Goal: Information Seeking & Learning: Learn about a topic

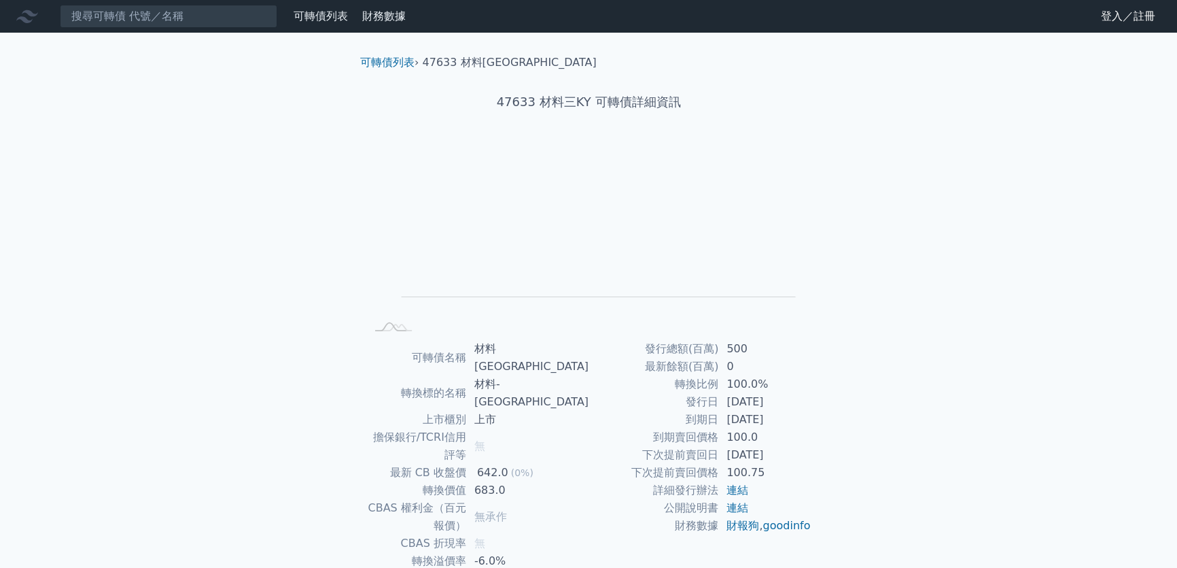
click at [311, 28] on nav "可轉債列表 財務數據 可轉債列表 財務數據 登入／註冊 登入／註冊" at bounding box center [588, 16] width 1177 height 33
click at [315, 20] on link "可轉債列表" at bounding box center [321, 16] width 54 height 13
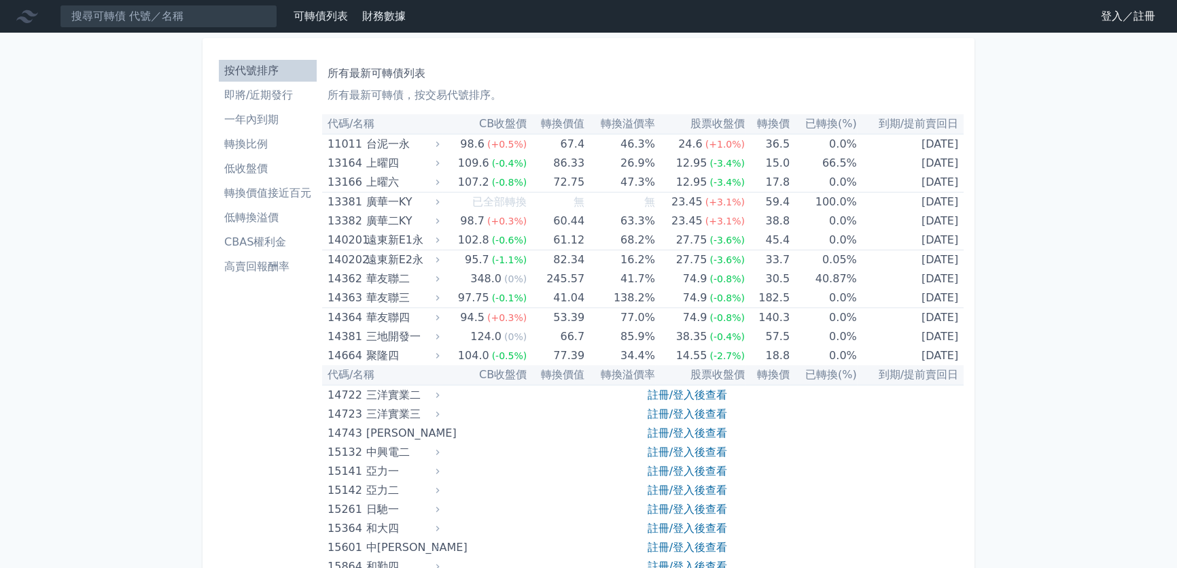
click at [271, 97] on li "即將/近期發行" at bounding box center [268, 95] width 98 height 16
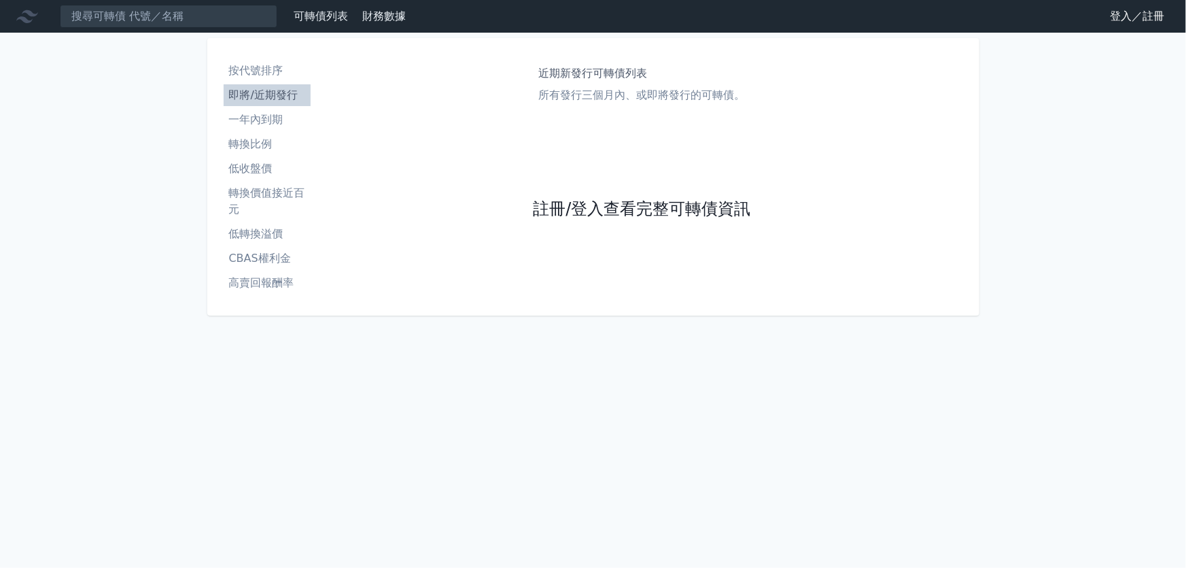
click at [564, 211] on link "註冊/登入查看完整可轉債資訊" at bounding box center [642, 209] width 218 height 22
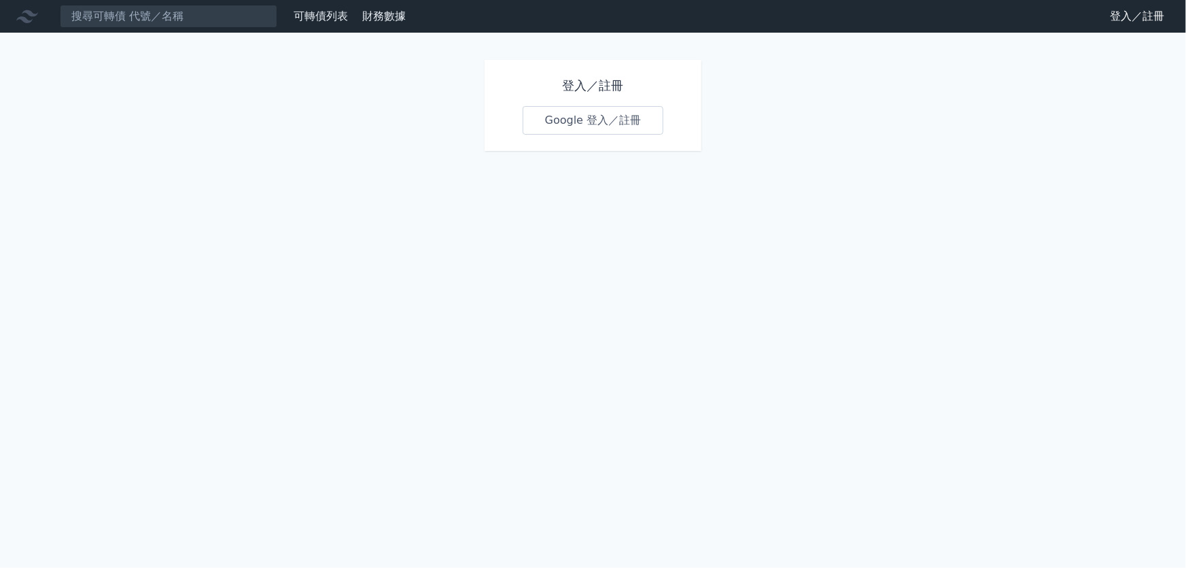
click at [559, 122] on link "Google 登入／註冊" at bounding box center [593, 120] width 141 height 29
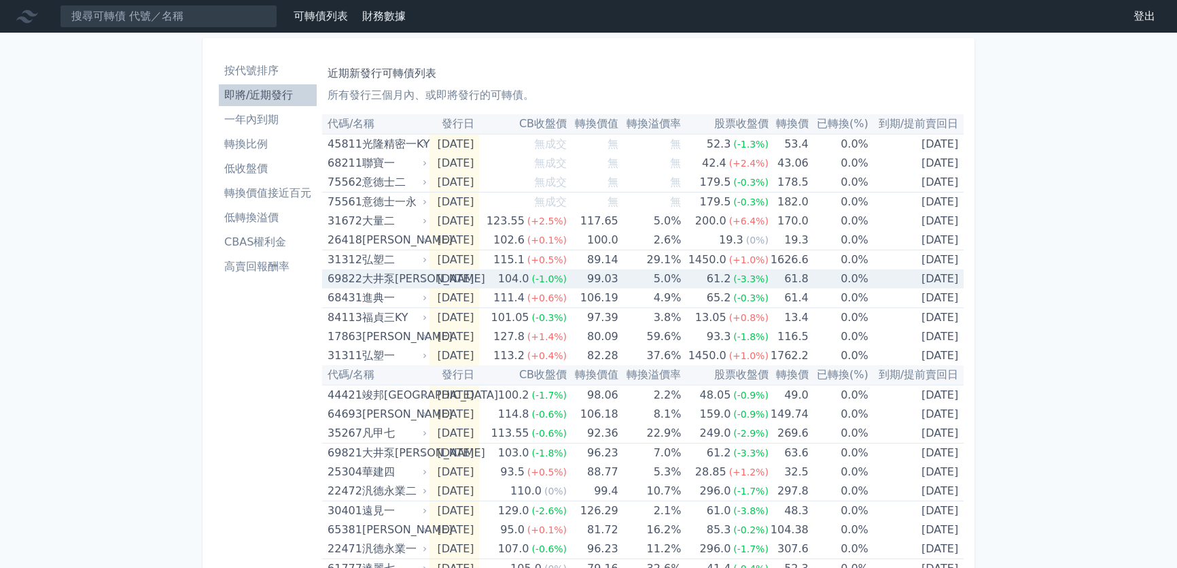
click at [366, 280] on div "大井泵[PERSON_NAME]" at bounding box center [393, 278] width 63 height 19
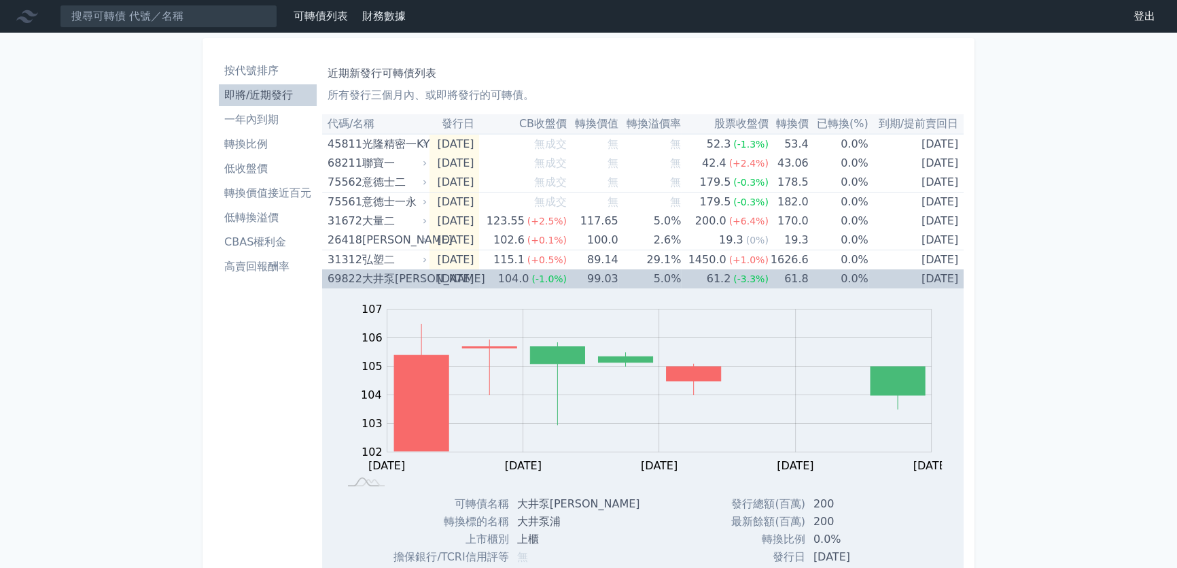
click at [366, 280] on div "大井泵[PERSON_NAME]" at bounding box center [393, 278] width 63 height 19
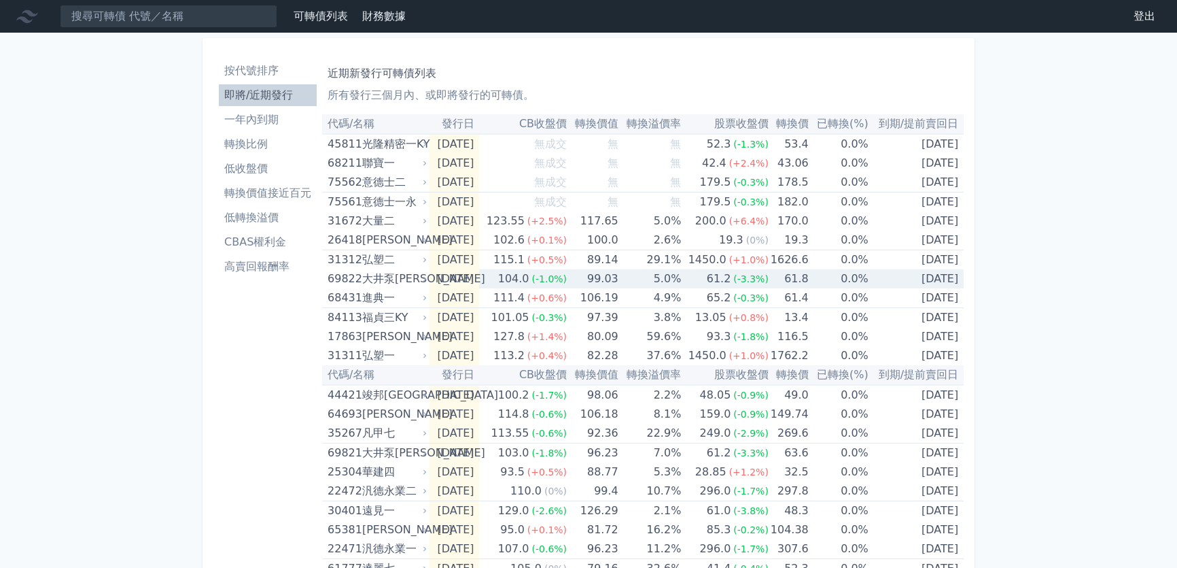
click at [367, 277] on div "大井泵[PERSON_NAME]" at bounding box center [393, 278] width 63 height 19
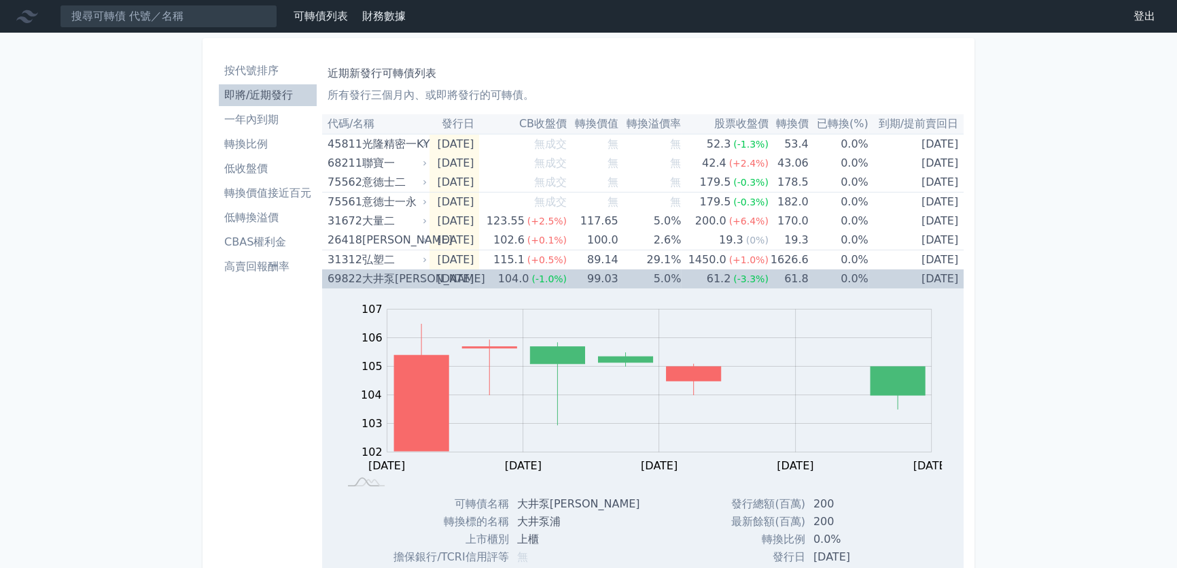
click at [367, 277] on div "大井泵[PERSON_NAME]" at bounding box center [393, 278] width 63 height 19
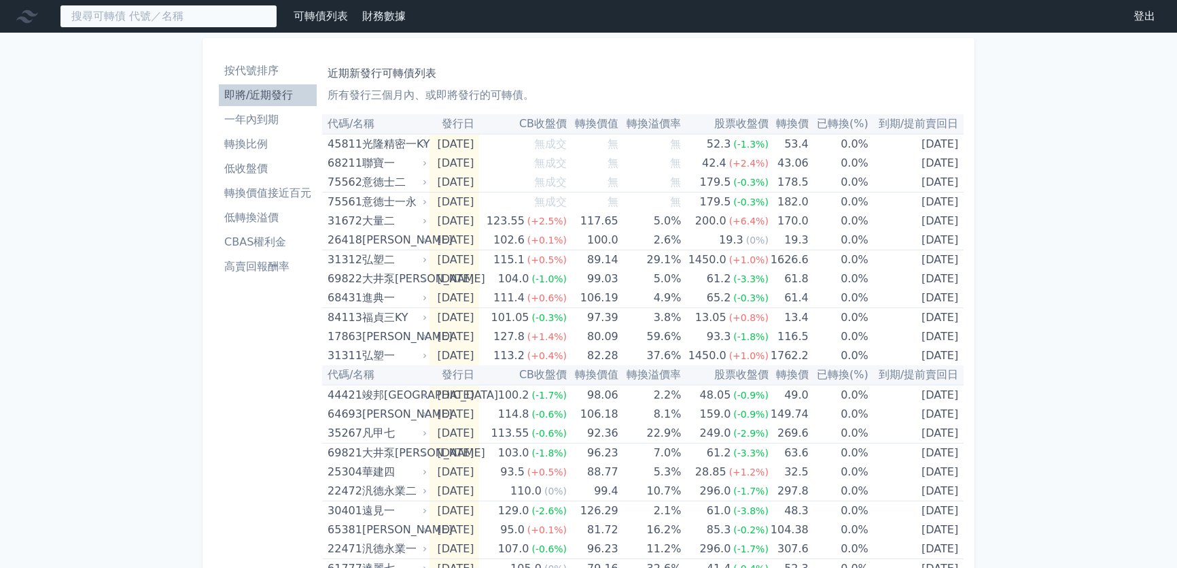
click at [170, 10] on input at bounding box center [169, 16] width 218 height 23
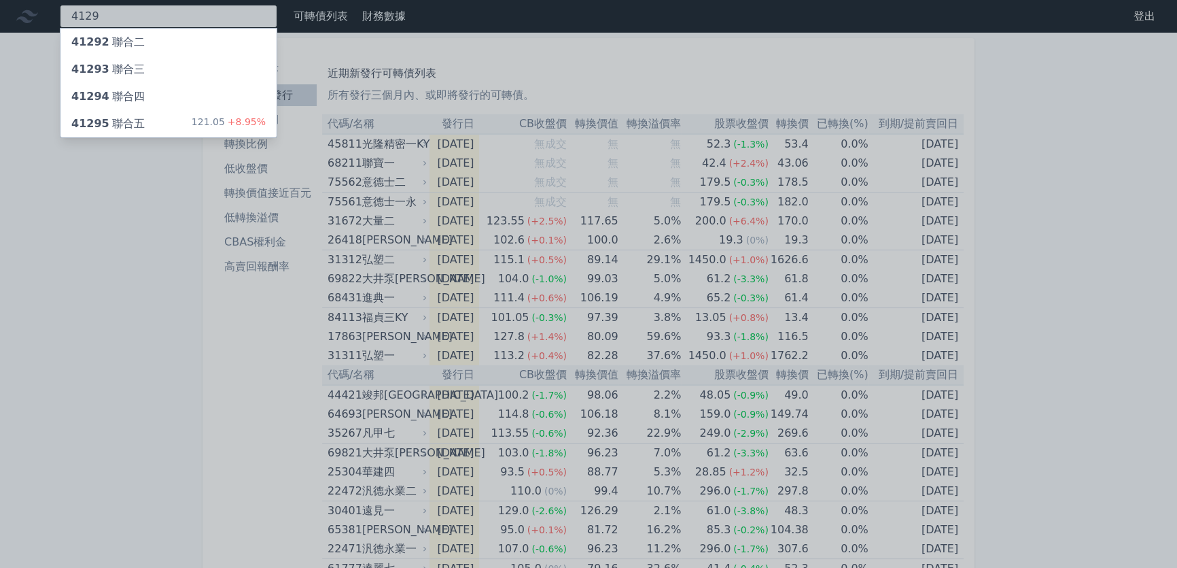
type input "4129"
click at [144, 101] on div "41294 聯合四" at bounding box center [168, 96] width 216 height 27
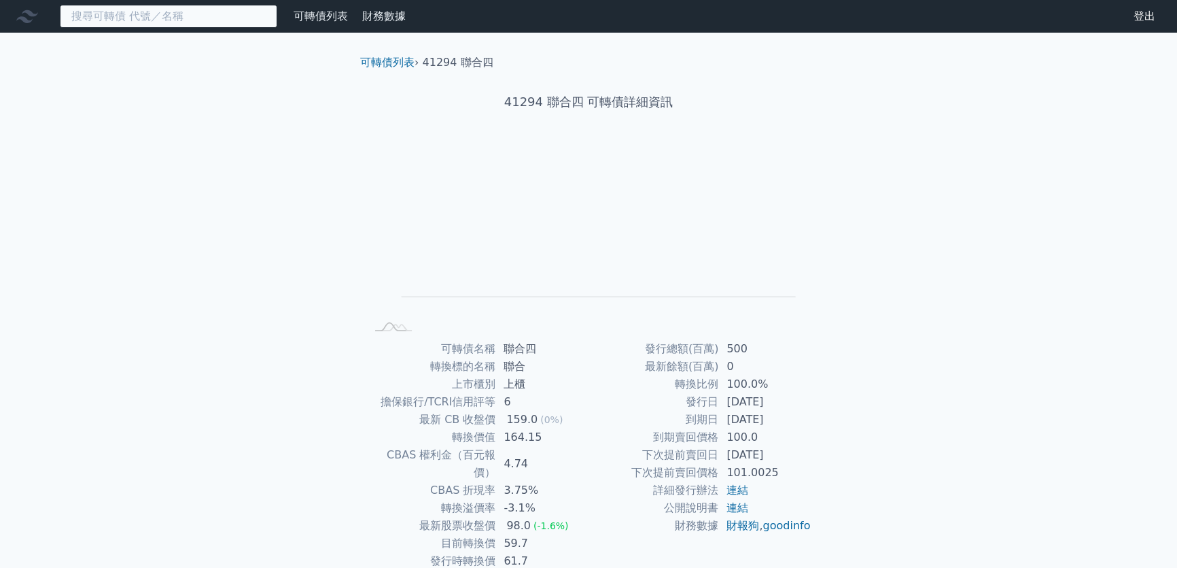
click at [169, 20] on input at bounding box center [169, 16] width 218 height 23
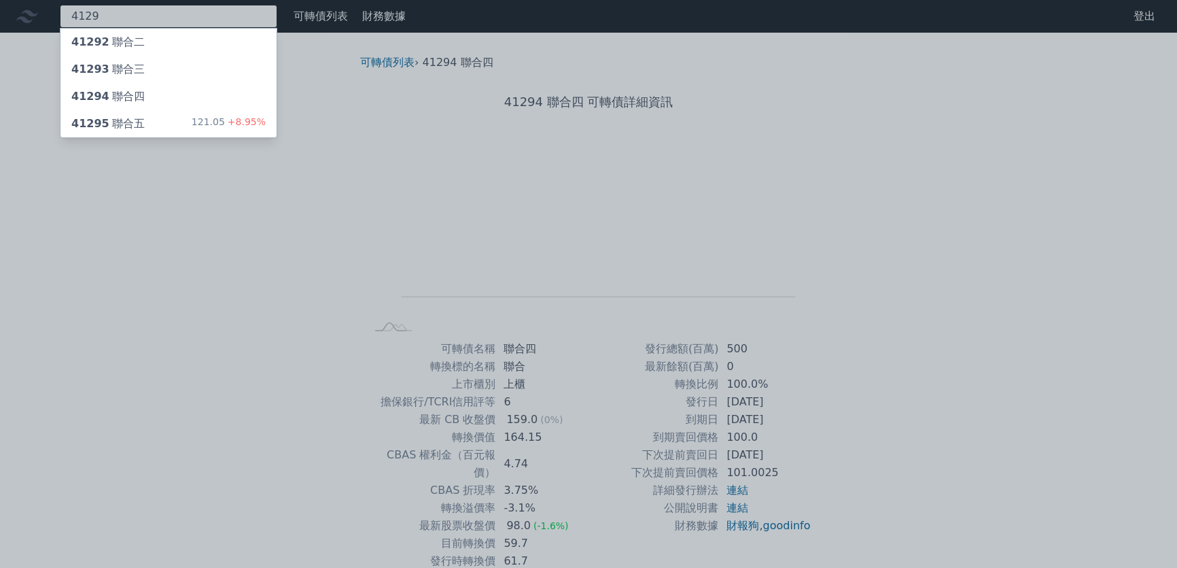
type input "4129"
click at [149, 124] on div "41295 聯合五 121.05 +8.95%" at bounding box center [168, 123] width 216 height 27
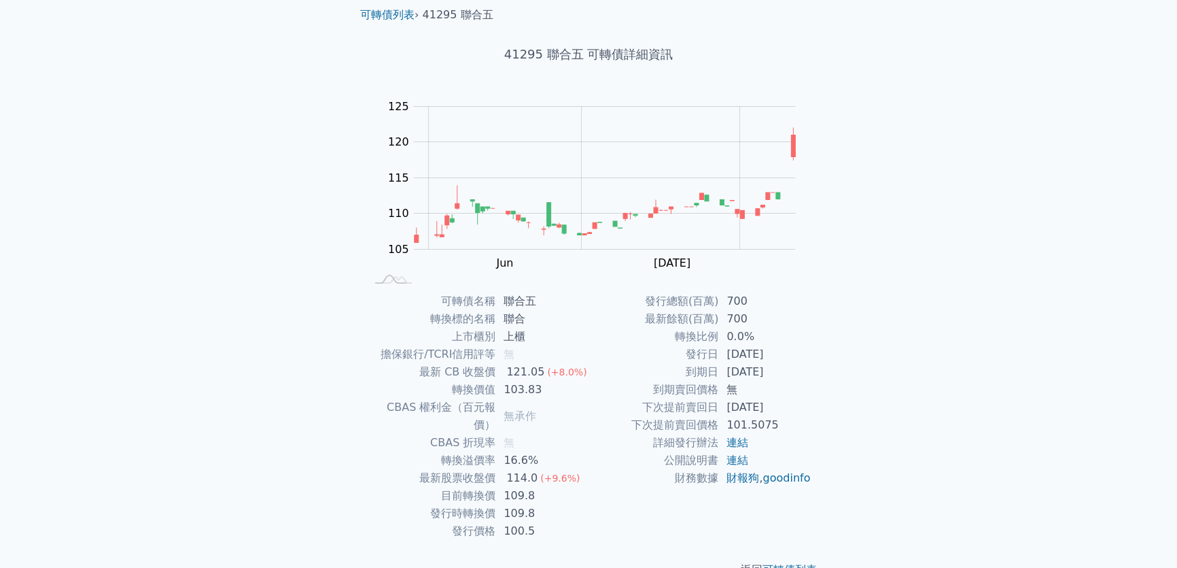
scroll to position [61, 0]
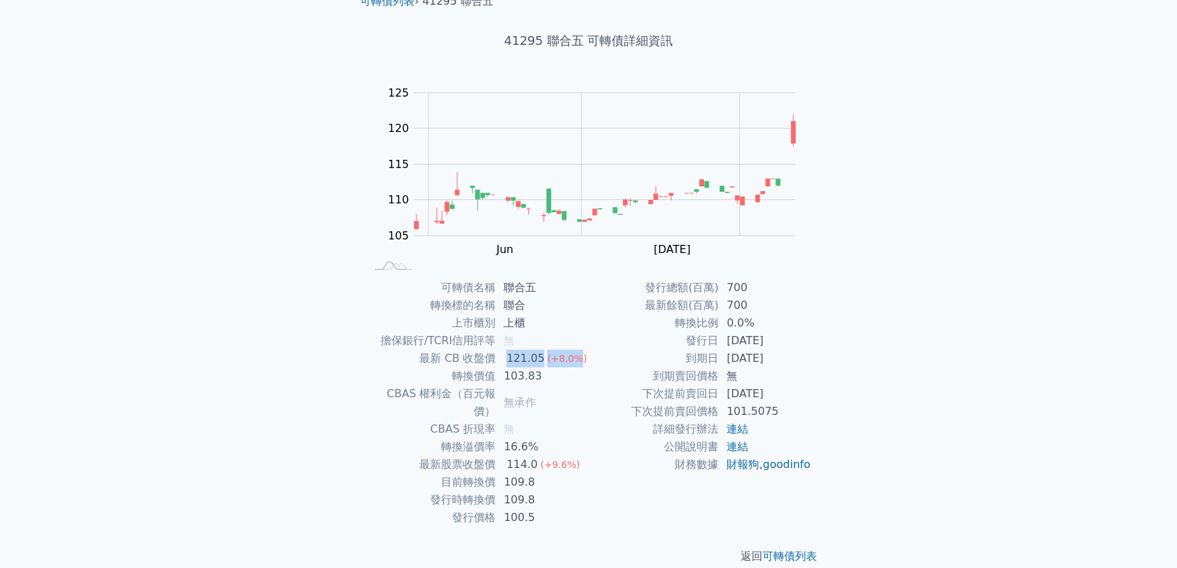
drag, startPoint x: 506, startPoint y: 360, endPoint x: 565, endPoint y: 377, distance: 61.1
click at [576, 359] on td "121.05 (+8.0%)" at bounding box center [542, 358] width 93 height 18
drag, startPoint x: 564, startPoint y: 380, endPoint x: 502, endPoint y: 378, distance: 61.2
click at [502, 378] on td "103.83" at bounding box center [542, 376] width 93 height 18
drag, startPoint x: 506, startPoint y: 462, endPoint x: 523, endPoint y: 465, distance: 17.9
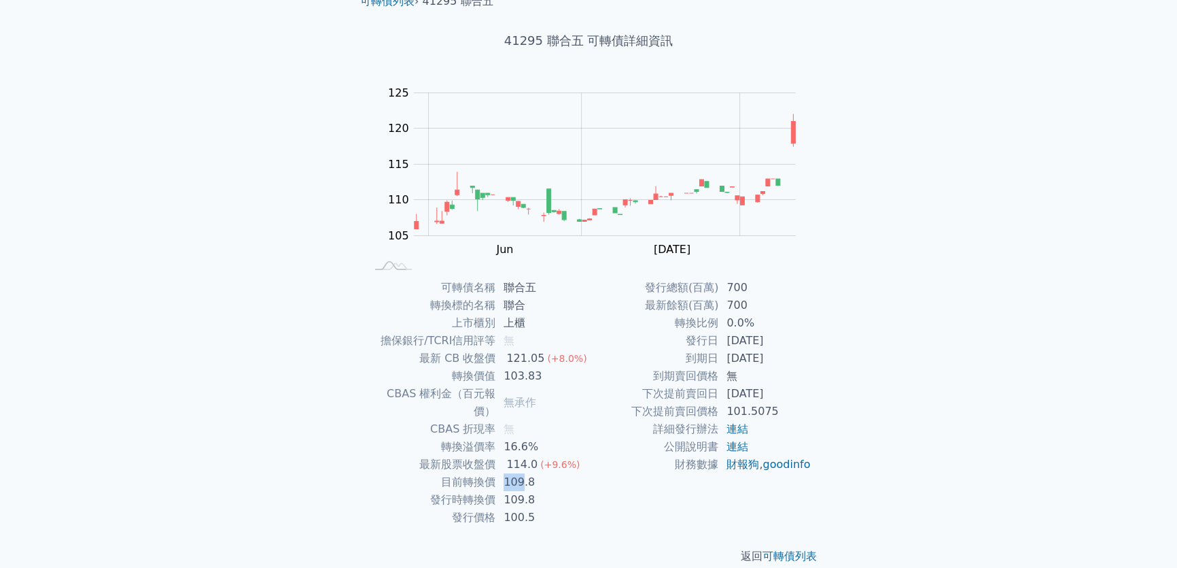
click at [523, 473] on td "109.8" at bounding box center [542, 482] width 93 height 18
drag, startPoint x: 542, startPoint y: 488, endPoint x: 564, endPoint y: 482, distance: 22.6
click at [543, 491] on td "109.8" at bounding box center [542, 500] width 93 height 18
